Goal: Transaction & Acquisition: Download file/media

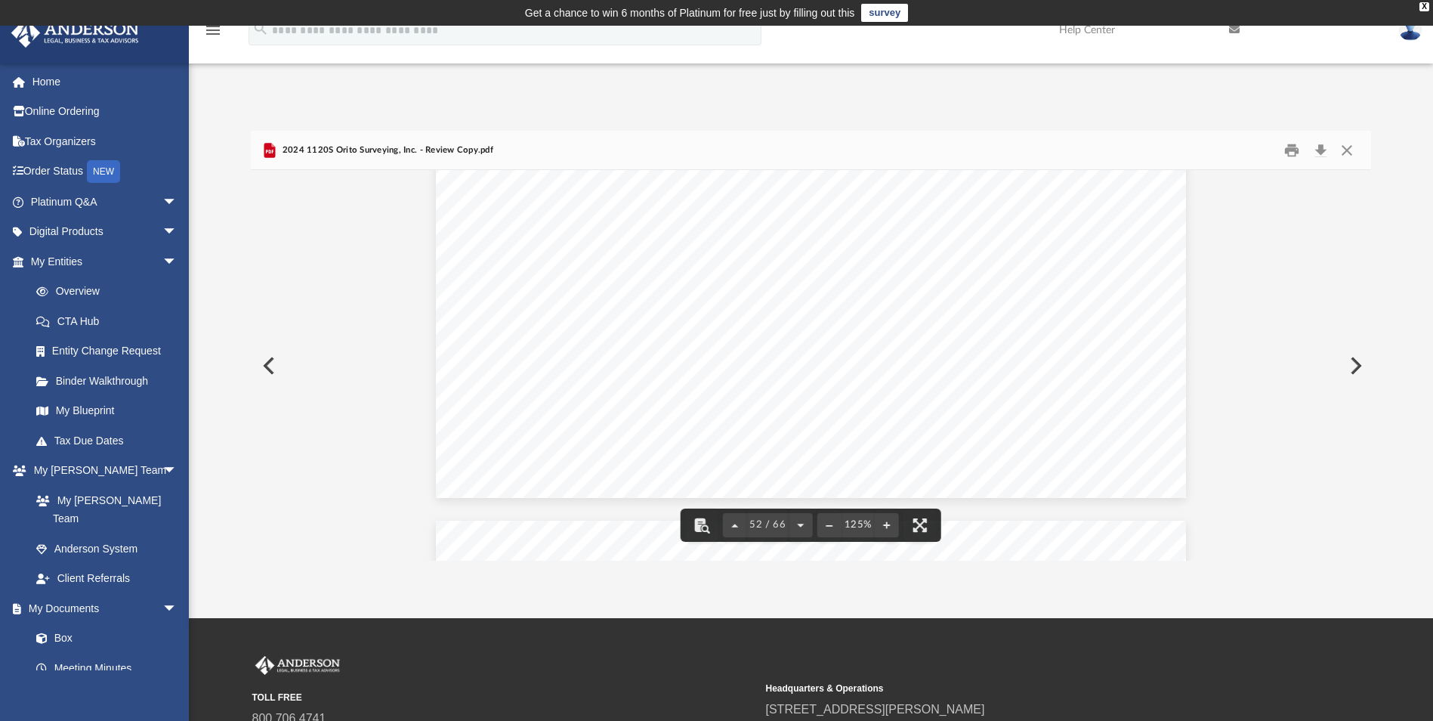
scroll to position [54774, 0]
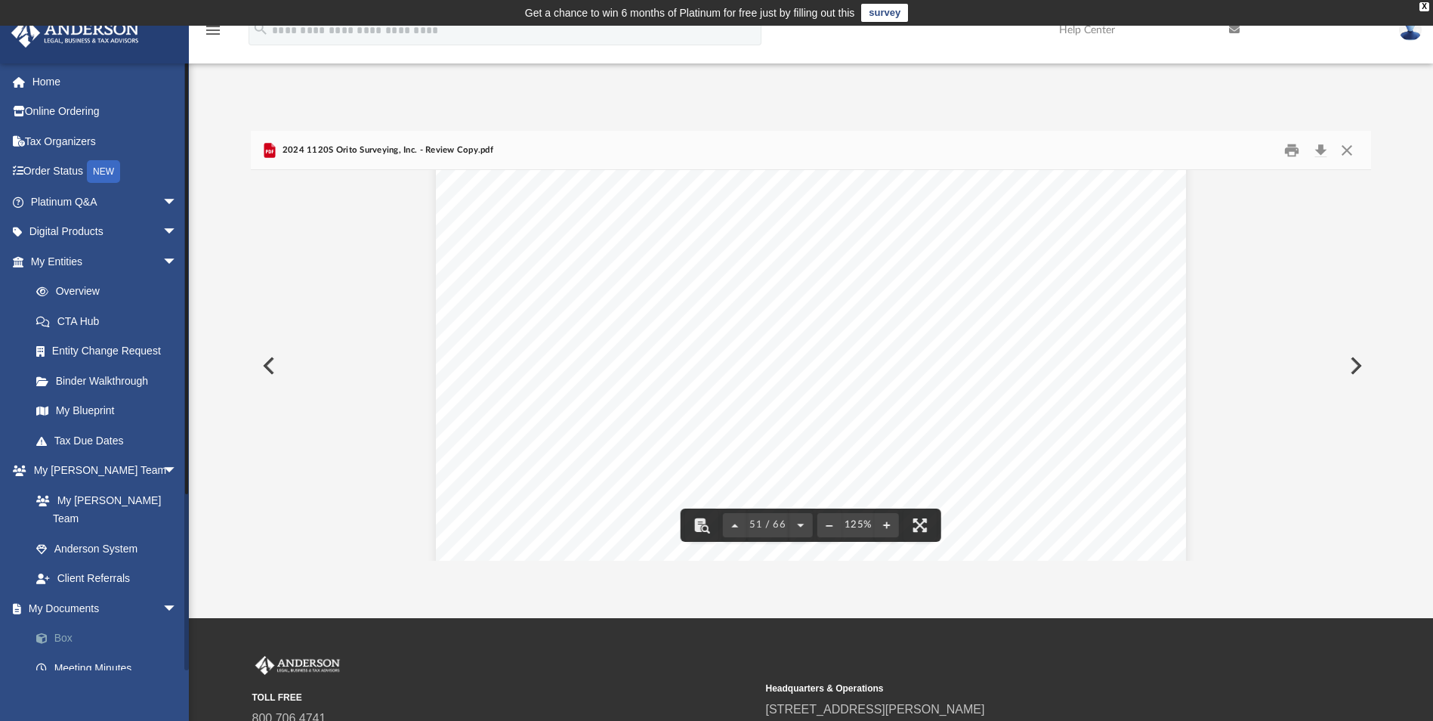
click at [65, 623] on link "Box" at bounding box center [110, 638] width 179 height 30
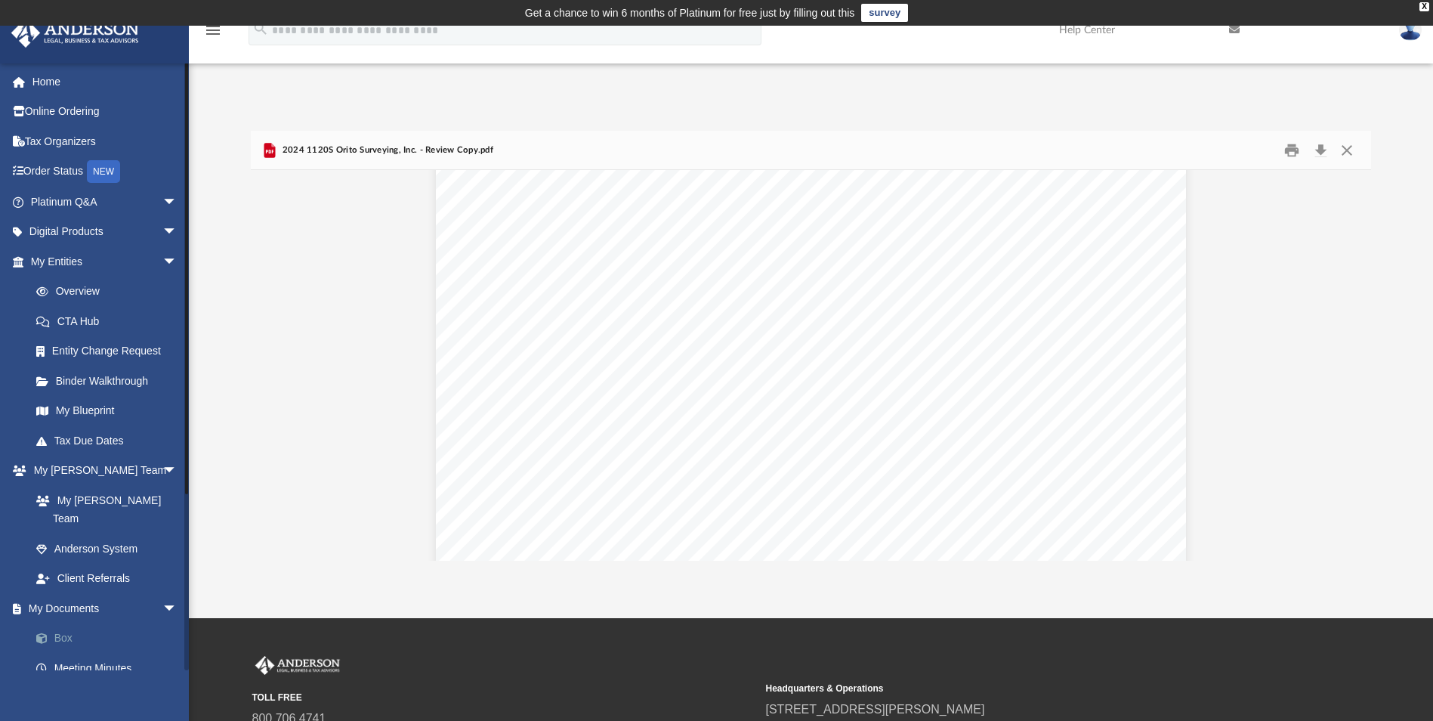
click at [70, 623] on link "Box" at bounding box center [110, 638] width 179 height 30
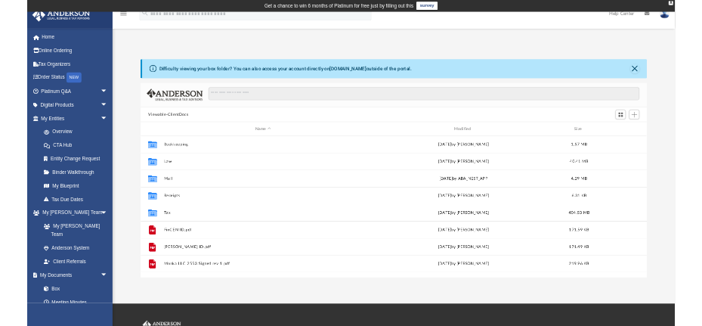
scroll to position [332, 1109]
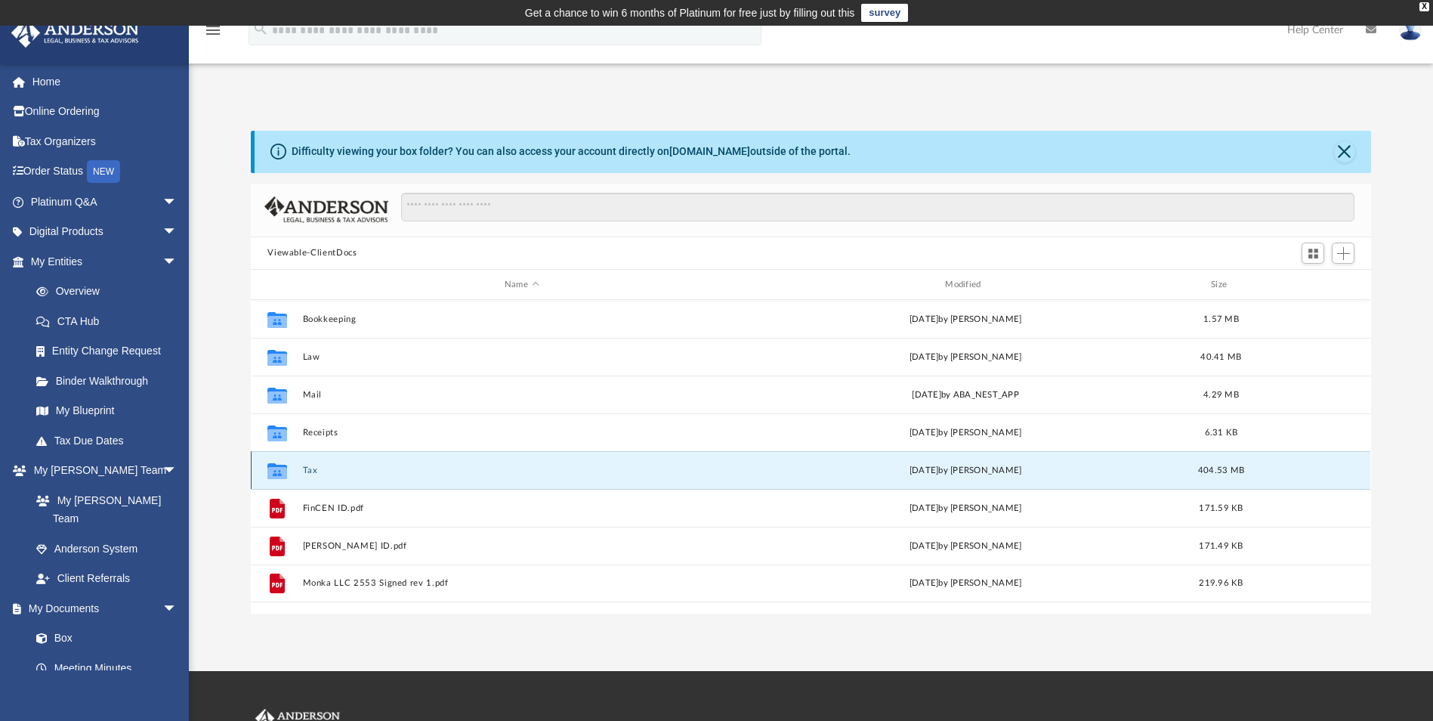
click at [305, 471] on button "Tax" at bounding box center [521, 470] width 437 height 10
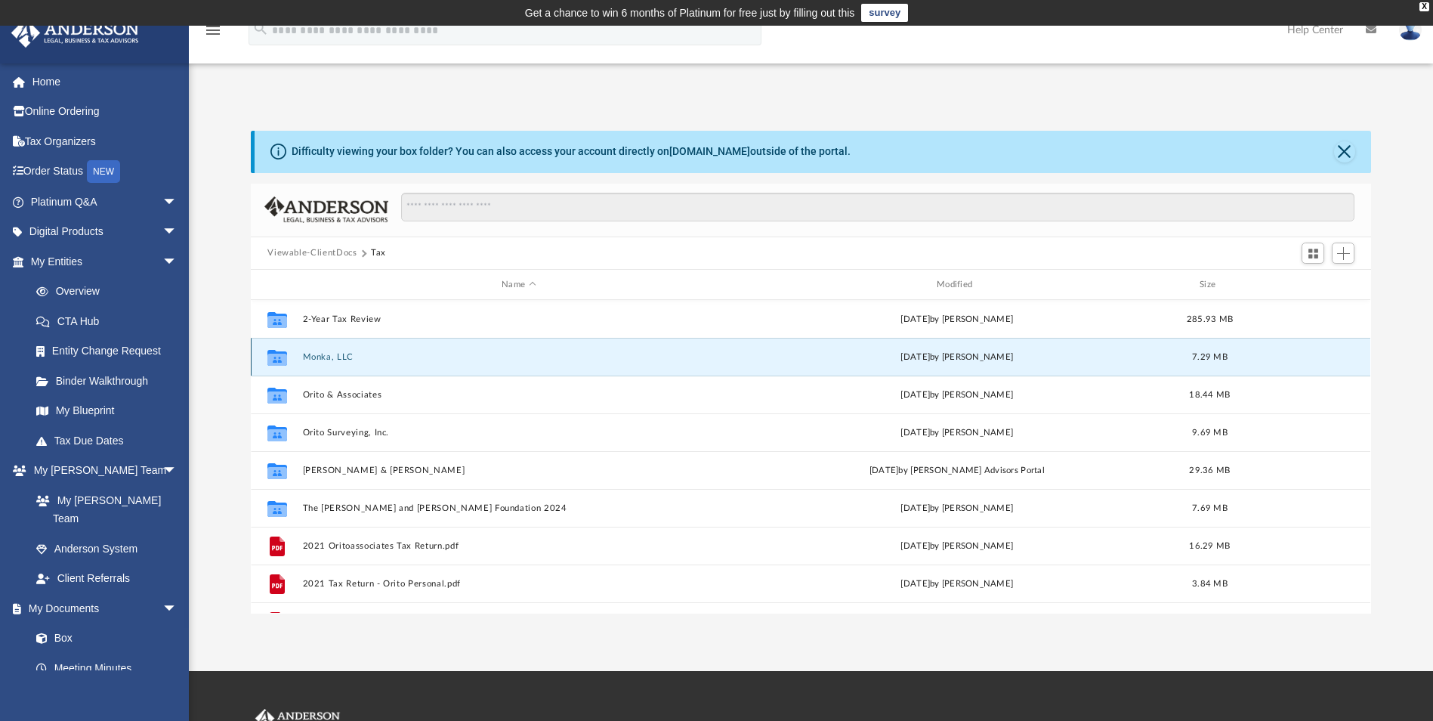
click at [317, 354] on button "Monka, LLC" at bounding box center [519, 357] width 432 height 10
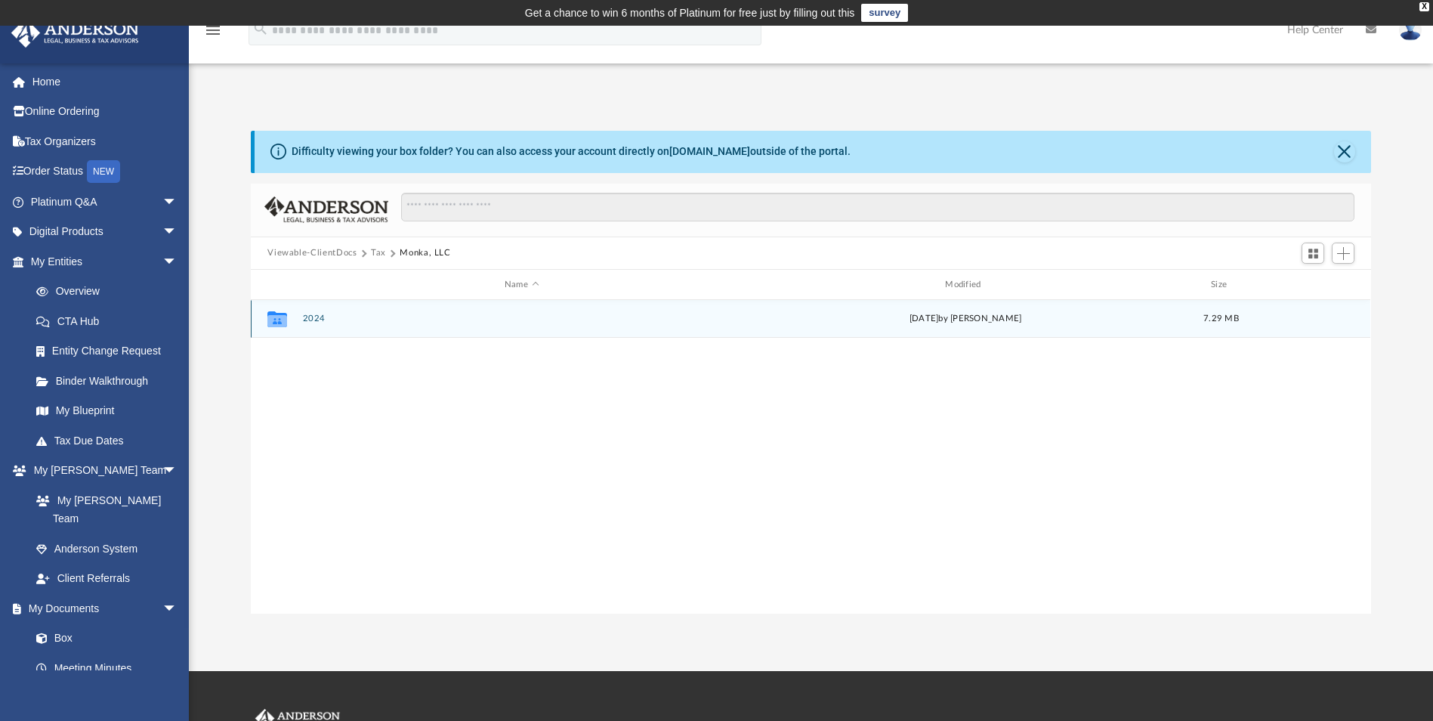
click at [309, 323] on button "2024" at bounding box center [521, 319] width 437 height 10
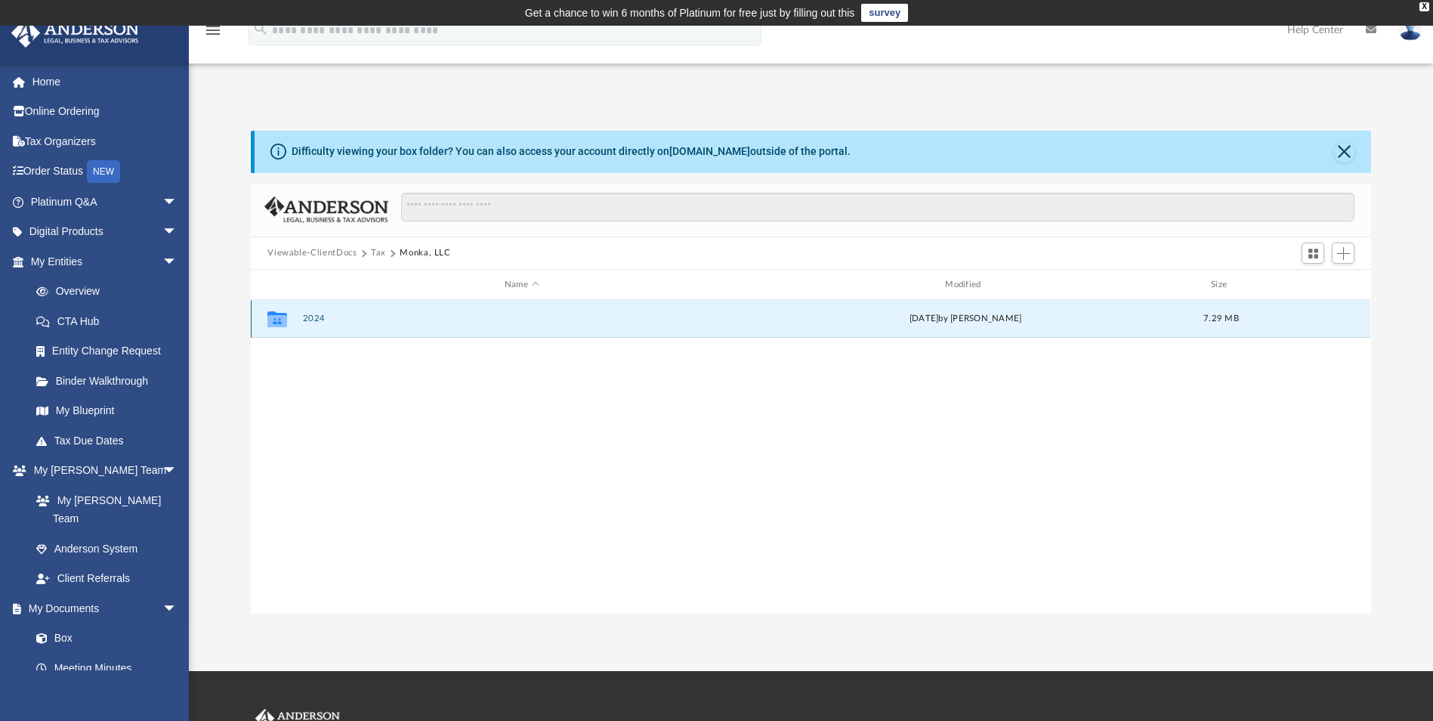
click at [309, 322] on button "2024" at bounding box center [521, 319] width 437 height 10
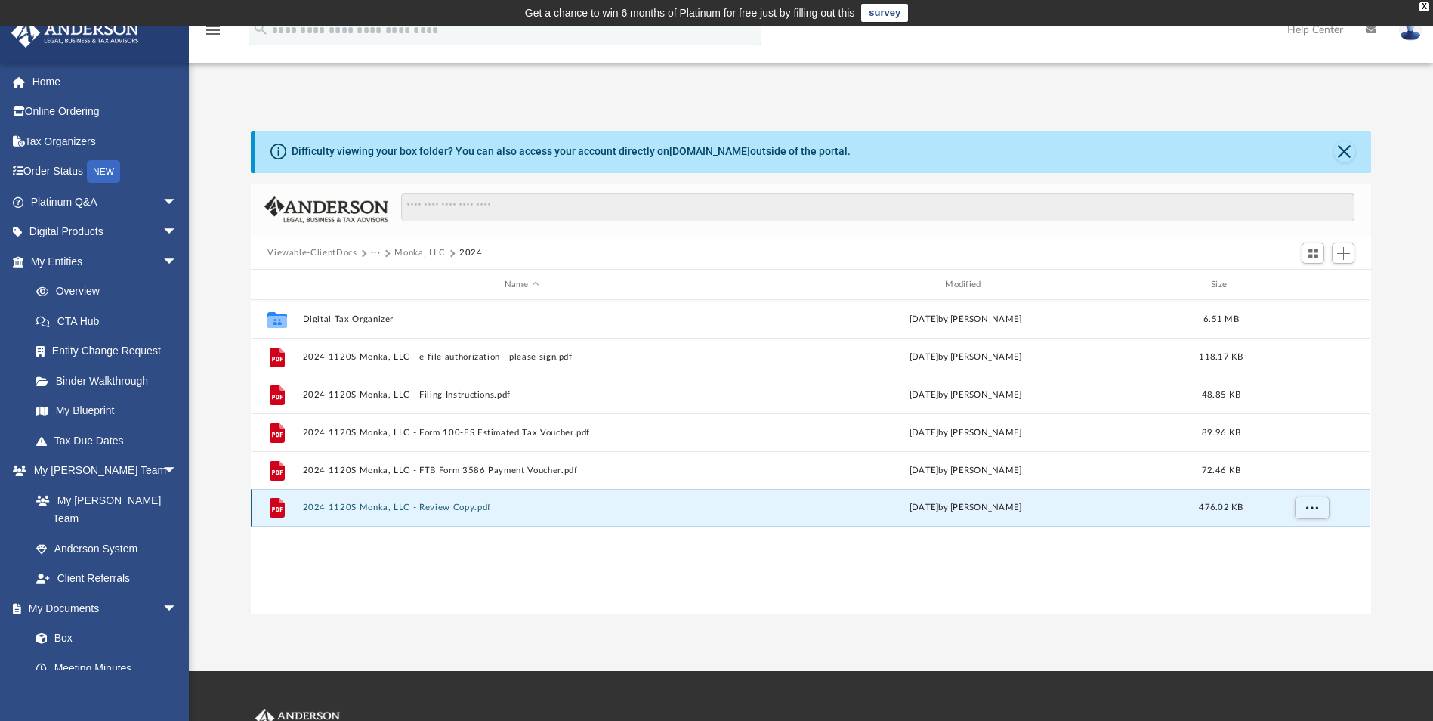
click at [416, 511] on button "2024 1120S Monka, LLC - Review Copy.pdf" at bounding box center [521, 508] width 437 height 10
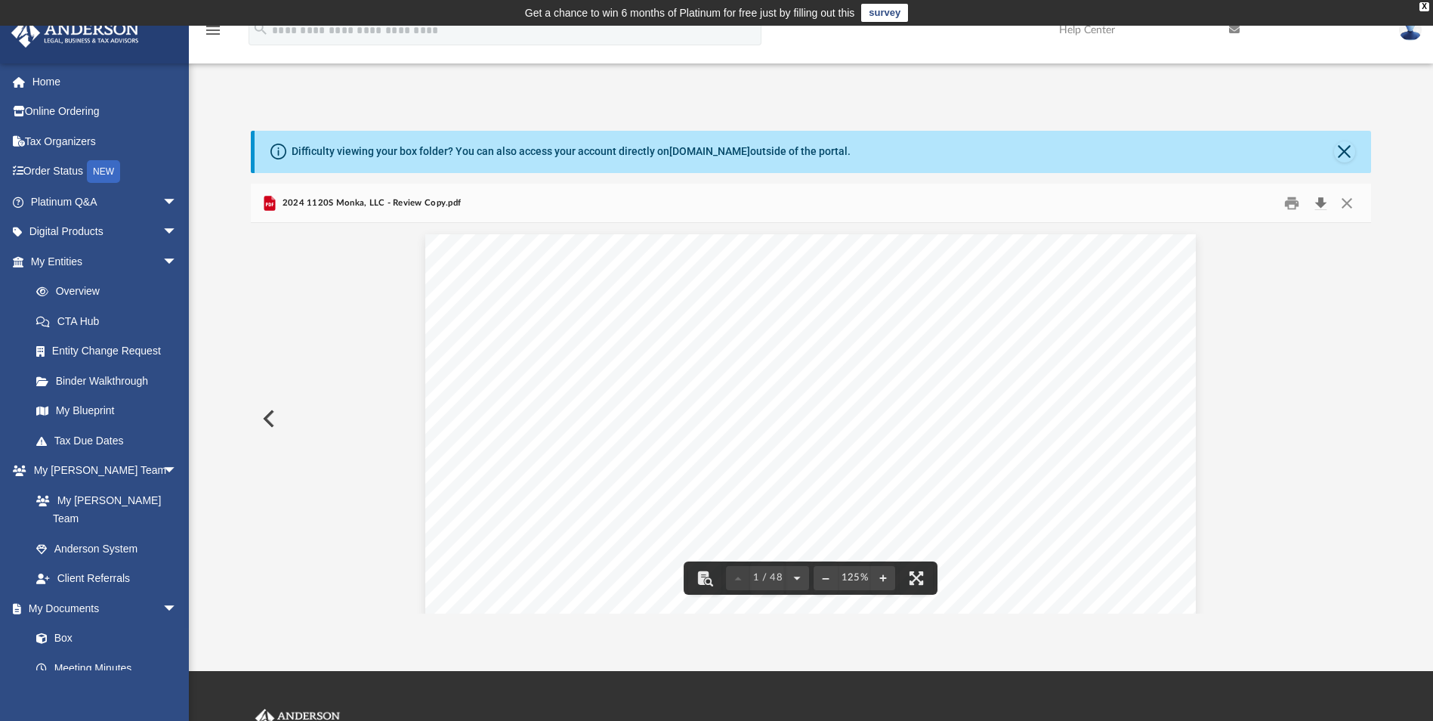
click at [1319, 201] on button "Download" at bounding box center [1320, 202] width 27 height 23
